Goal: Task Accomplishment & Management: Complete application form

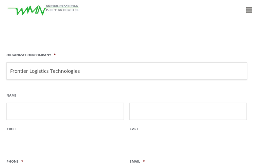
type input "Frontier Logistics Technologies"
type input "[PERSON_NAME]"
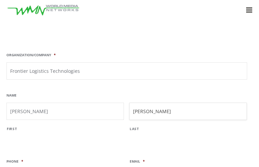
type input "[PERSON_NAME]"
type input "(___) ___-____"
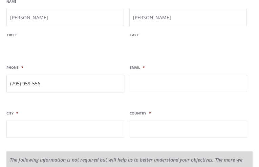
type input "[PHONE_NUMBER]"
type input "[EMAIL_ADDRESS][DOMAIN_NAME]"
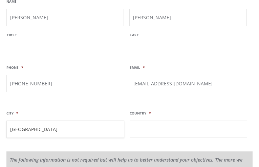
type input "[GEOGRAPHIC_DATA]"
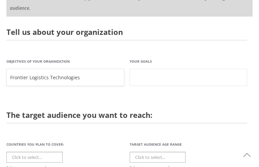
type input "Frontier Logistics Technologies"
type input "N/A"
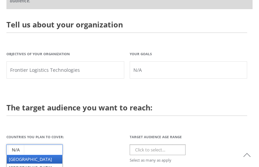
type input "N/A"
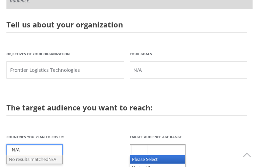
type input "Click to select..."
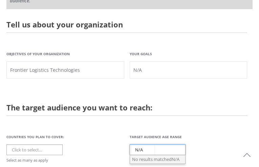
type input "N/A"
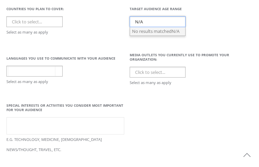
type input "Click to select..."
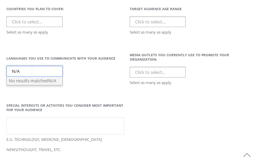
type input "N/A"
type input "Click to select..."
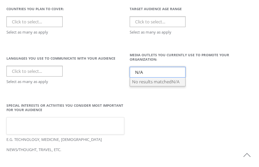
type input "Click to select..."
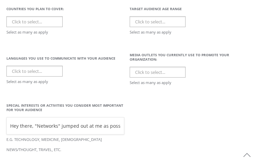
type input "Hey there, "Networks" jumped out at me as possibly misspelled. You could quickl…"
